Goal: Contribute content: Add original content to the website for others to see

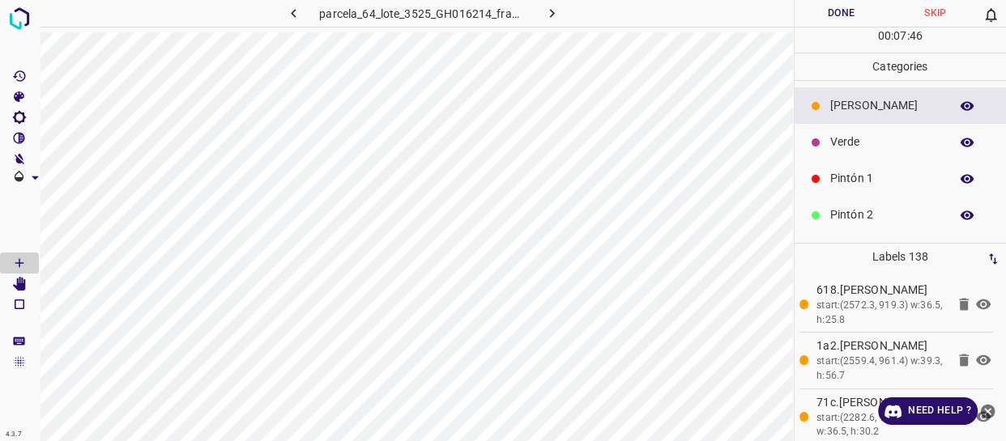
click at [883, 175] on p "Pintón 1" at bounding box center [885, 178] width 111 height 17
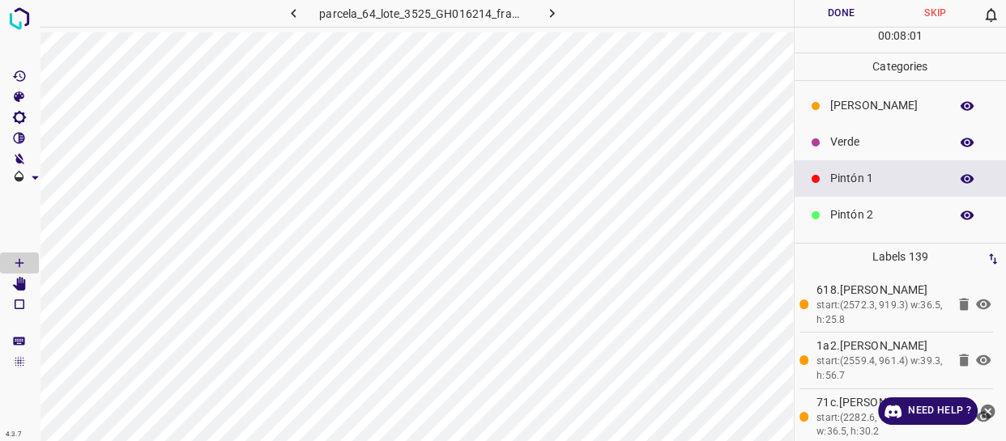
click at [879, 139] on p "Verde" at bounding box center [885, 142] width 111 height 17
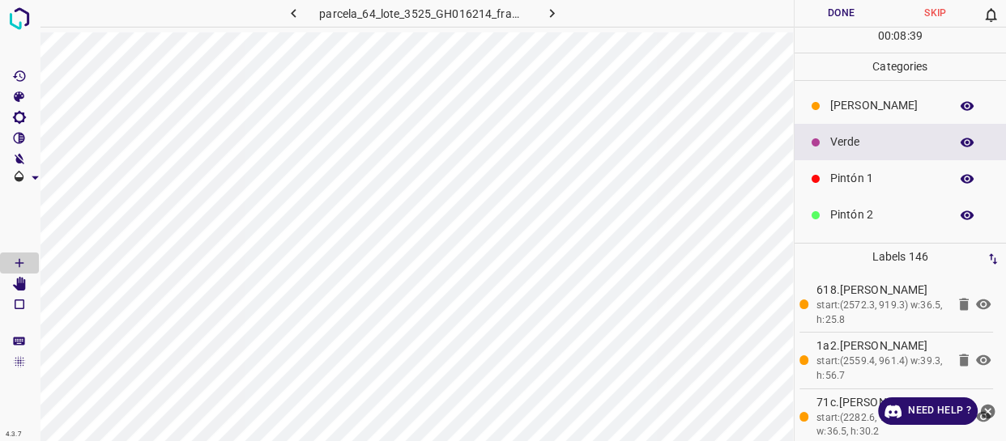
click at [836, 9] on button "Done" at bounding box center [841, 13] width 94 height 27
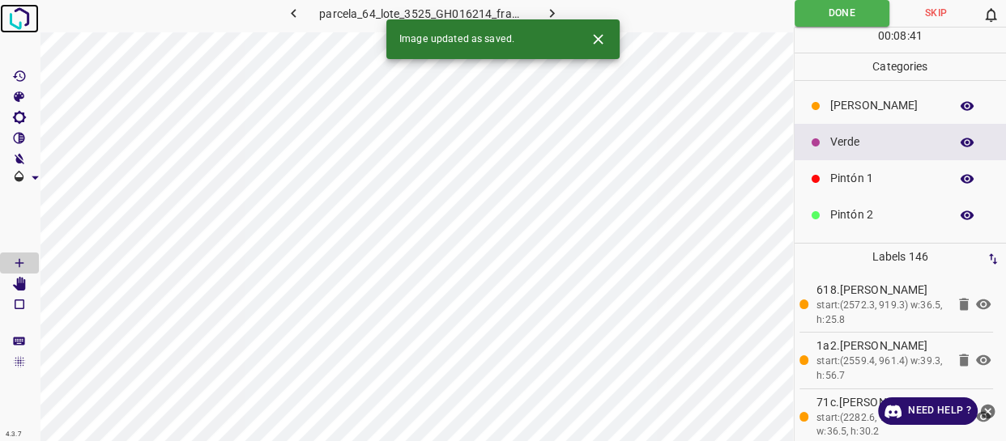
click at [16, 17] on img at bounding box center [19, 18] width 29 height 29
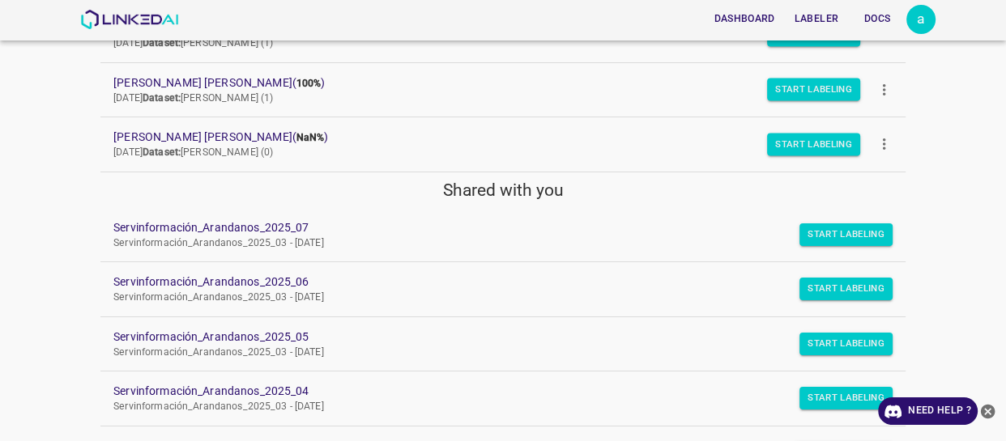
scroll to position [378, 0]
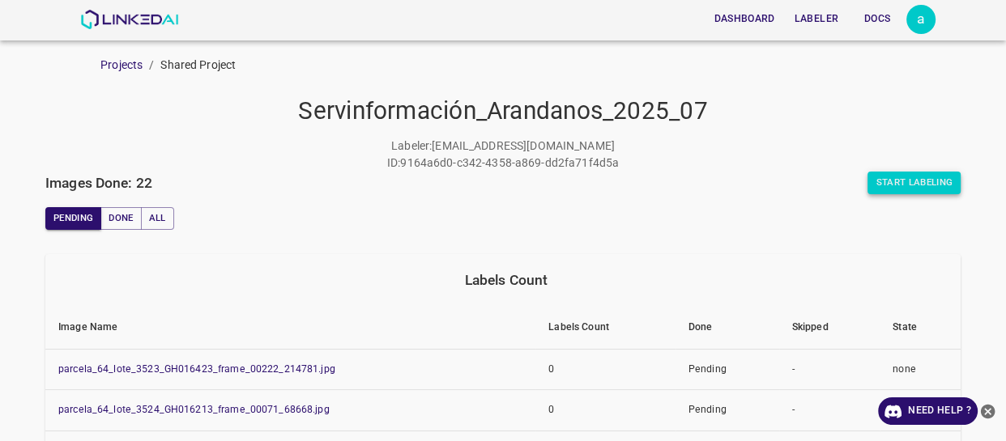
click at [909, 177] on button "Start Labeling" at bounding box center [913, 183] width 93 height 23
